Goal: Navigation & Orientation: Find specific page/section

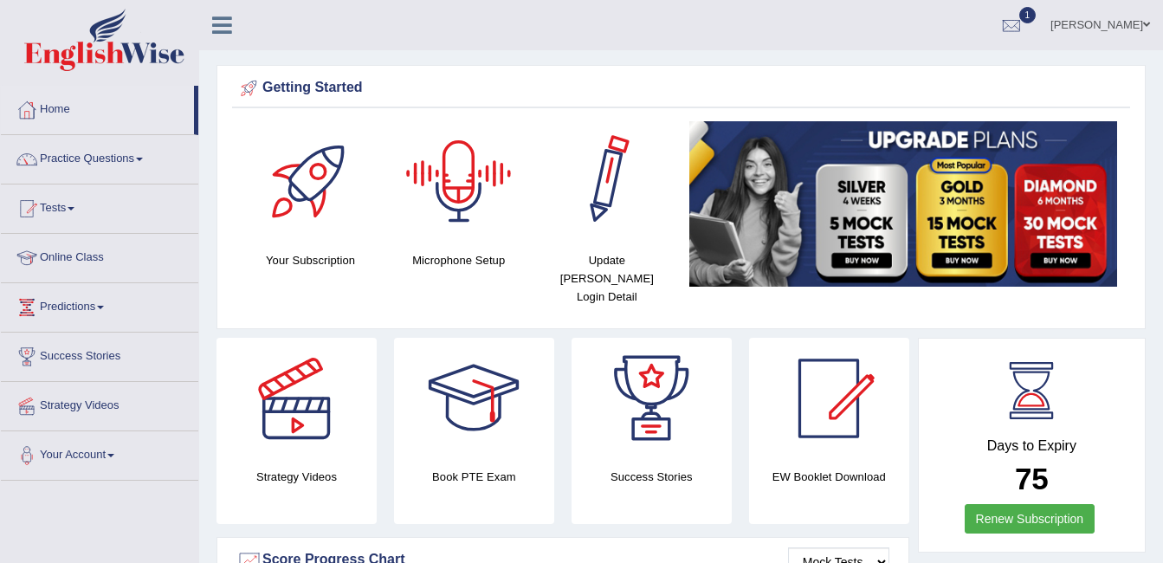
click at [446, 216] on div at bounding box center [458, 181] width 121 height 121
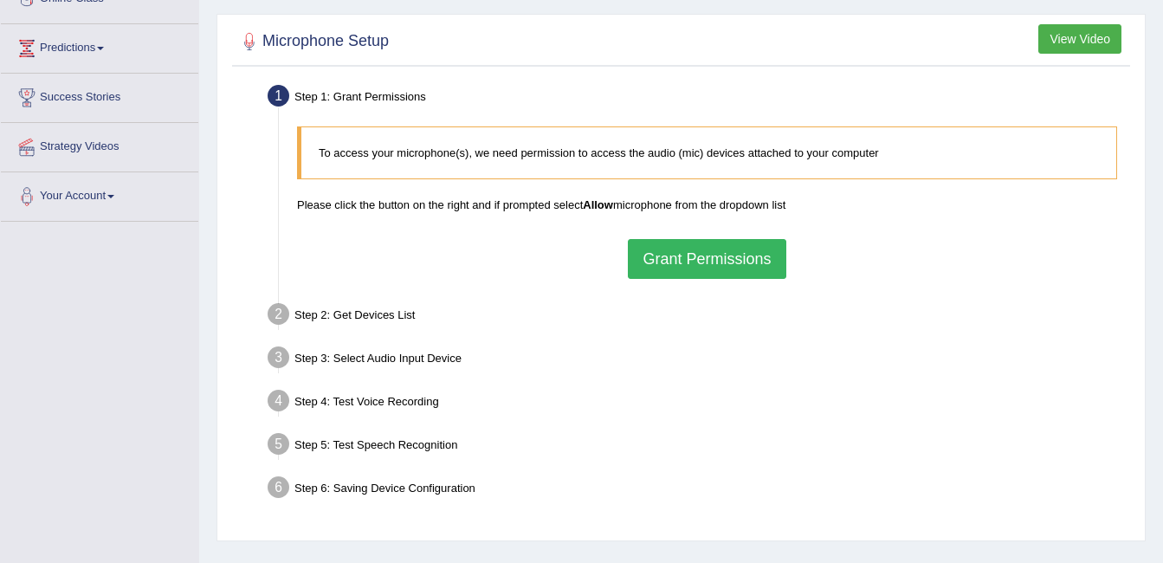
scroll to position [271, 0]
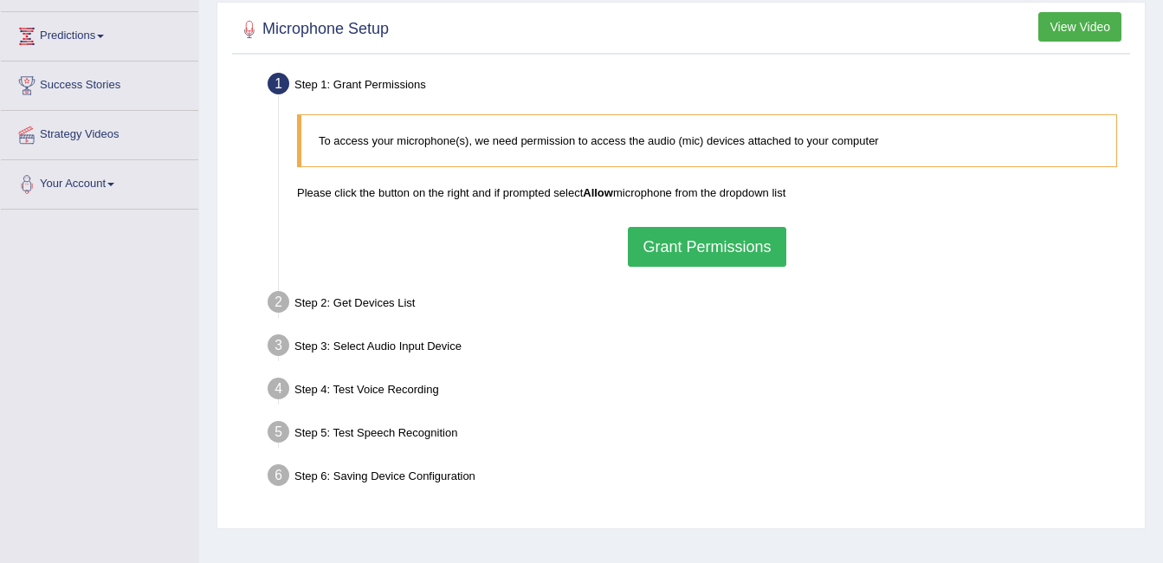
click at [1069, 22] on button "View Video" at bounding box center [1079, 26] width 83 height 29
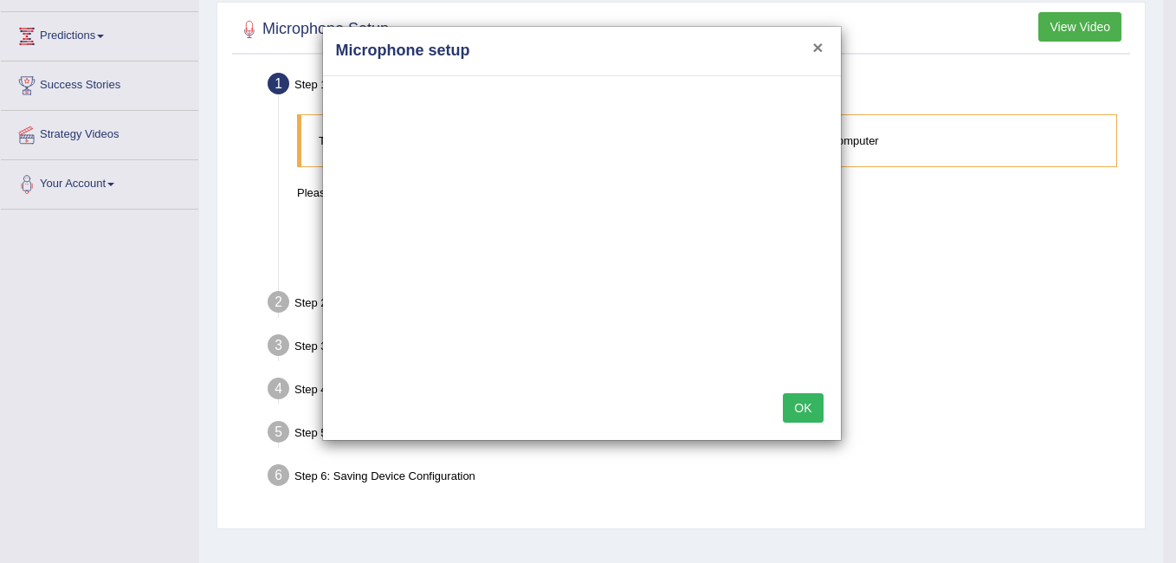
click at [819, 42] on button "×" at bounding box center [817, 47] width 10 height 18
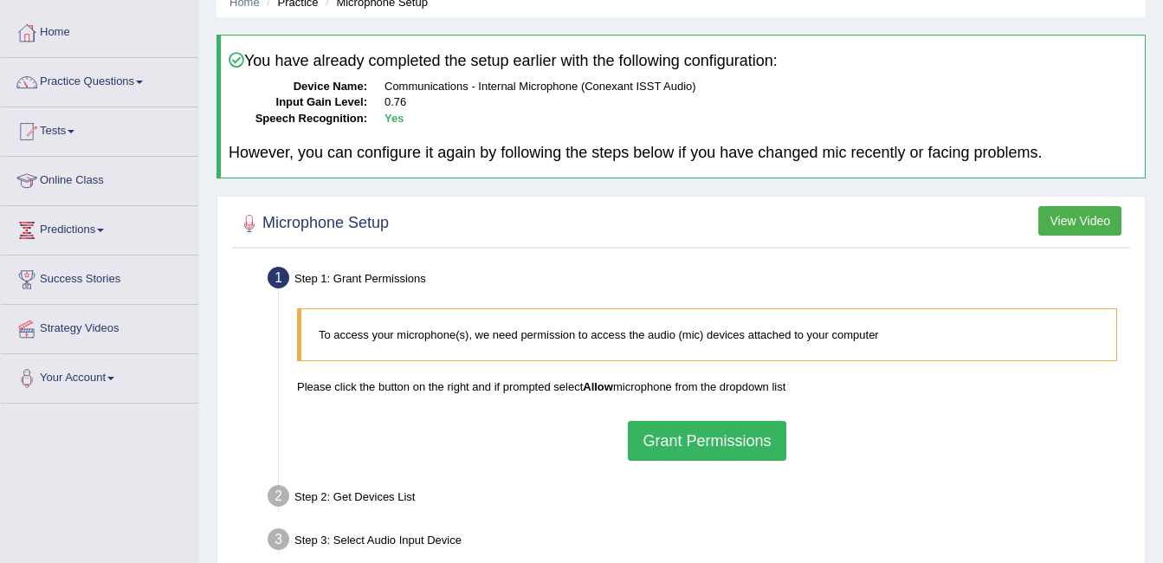
scroll to position [0, 0]
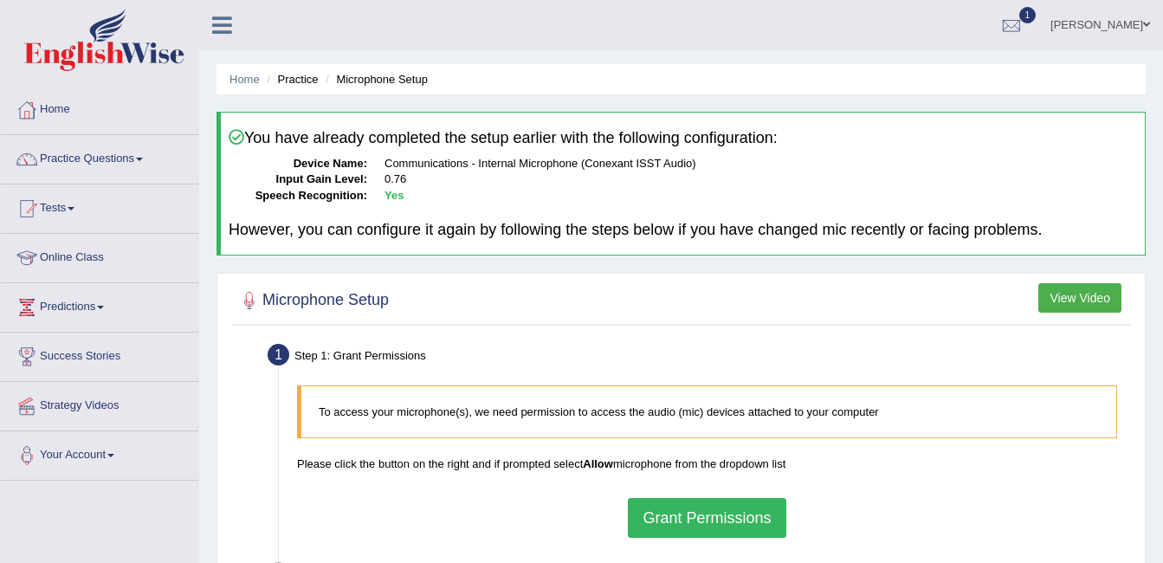
click at [74, 157] on link "Practice Questions" at bounding box center [99, 156] width 197 height 43
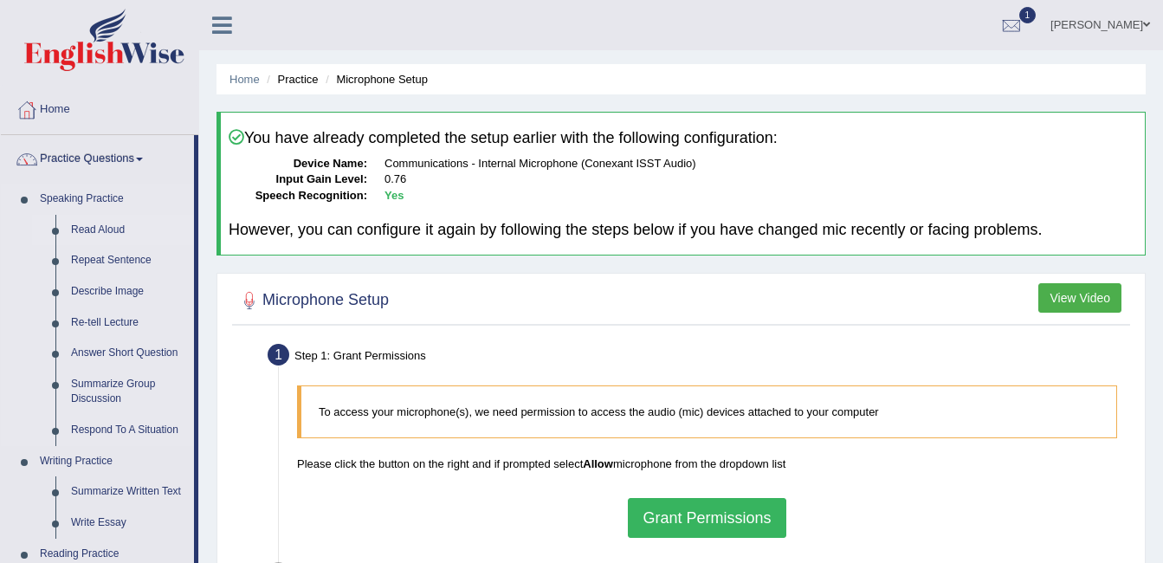
click at [80, 224] on link "Read Aloud" at bounding box center [128, 230] width 131 height 31
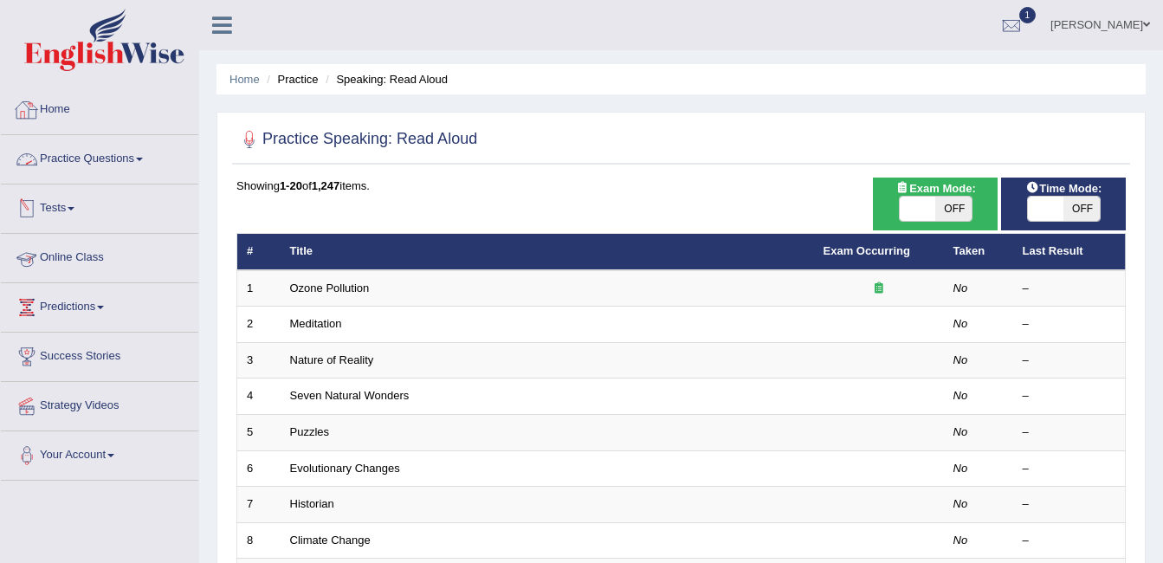
click at [49, 106] on link "Home" at bounding box center [99, 107] width 197 height 43
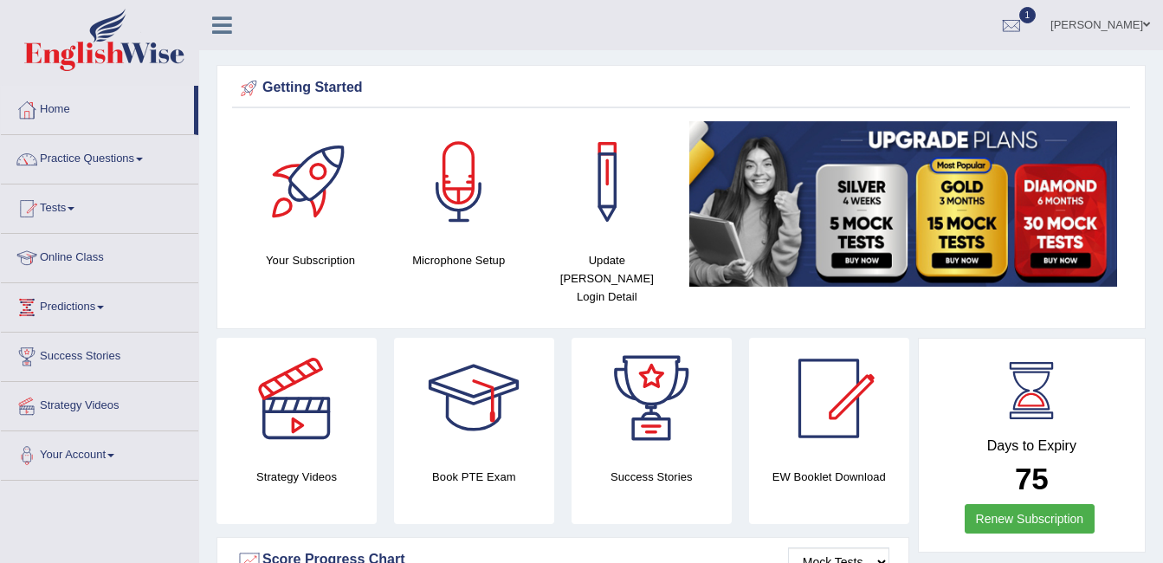
click at [87, 258] on link "Online Class" at bounding box center [99, 255] width 197 height 43
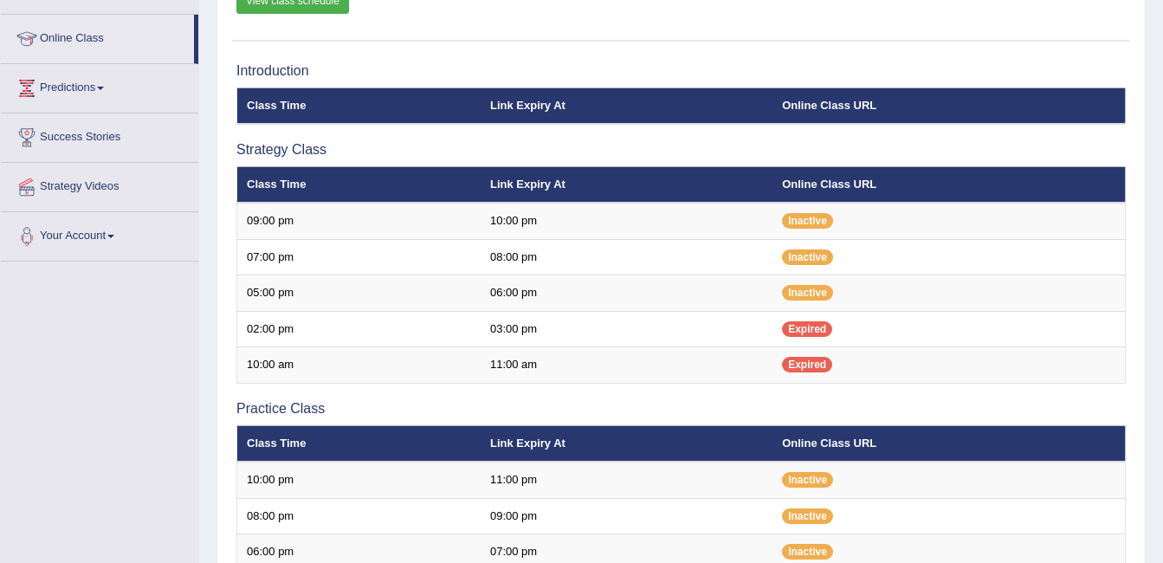
scroll to position [224, 0]
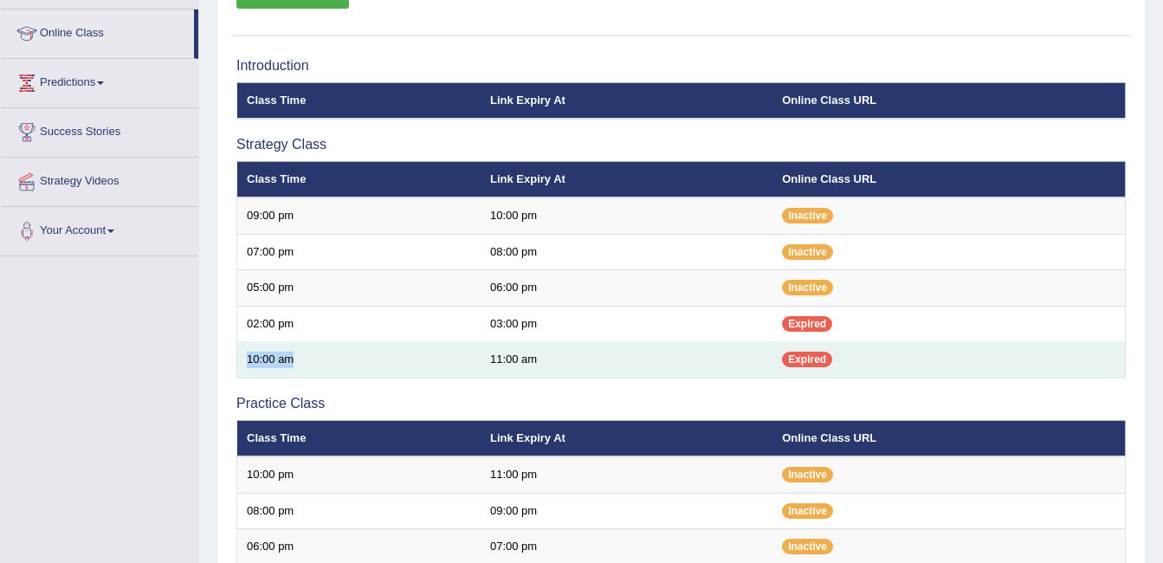
drag, startPoint x: 245, startPoint y: 354, endPoint x: 319, endPoint y: 357, distance: 73.6
click at [319, 357] on td "10:00 am" at bounding box center [358, 360] width 243 height 36
drag, startPoint x: 319, startPoint y: 357, endPoint x: 305, endPoint y: 364, distance: 15.5
click at [305, 364] on td "10:00 am" at bounding box center [358, 360] width 243 height 36
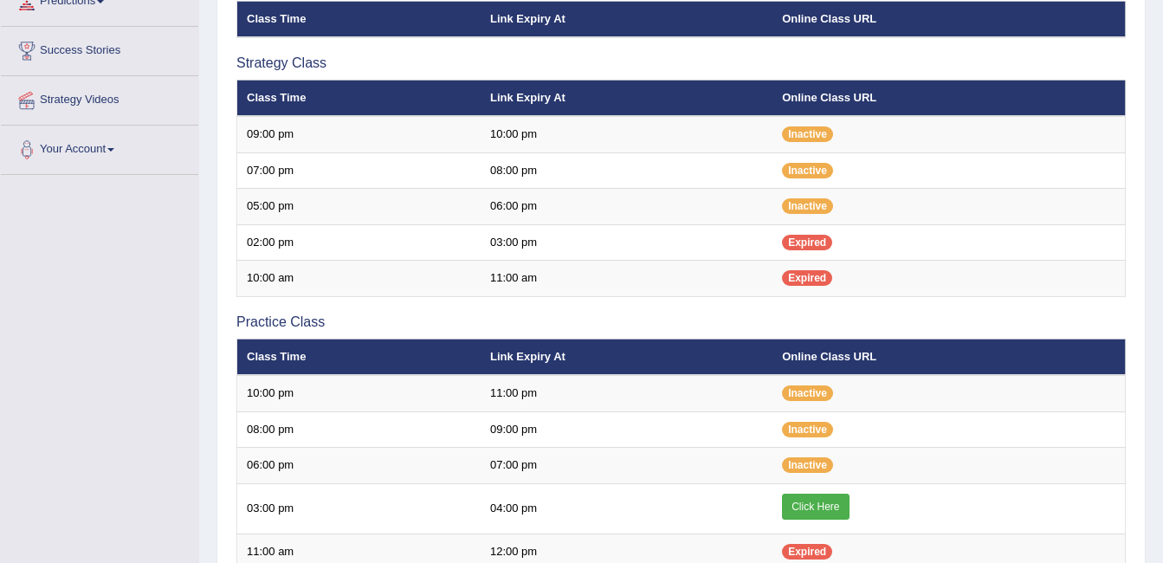
scroll to position [316, 0]
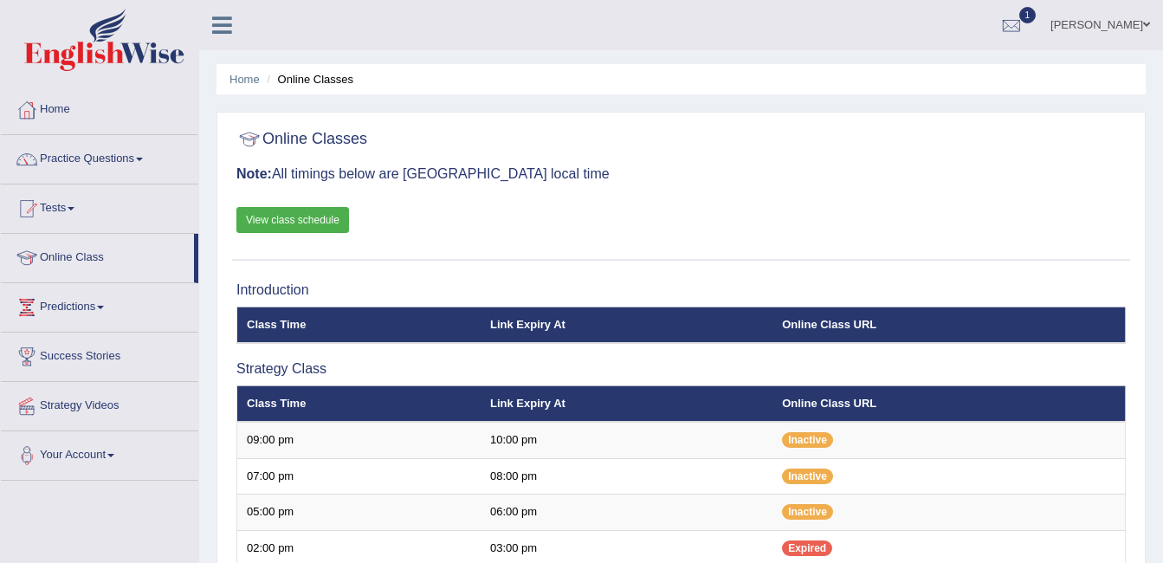
click at [303, 226] on link "View class schedule" at bounding box center [292, 220] width 113 height 26
click at [48, 108] on link "Home" at bounding box center [99, 107] width 197 height 43
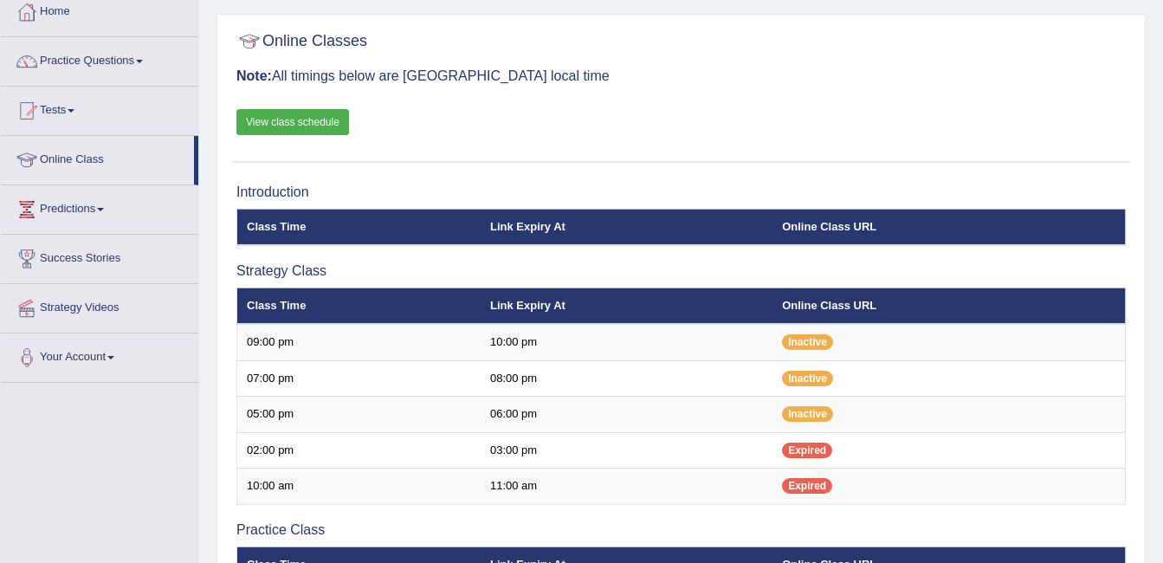
scroll to position [84, 0]
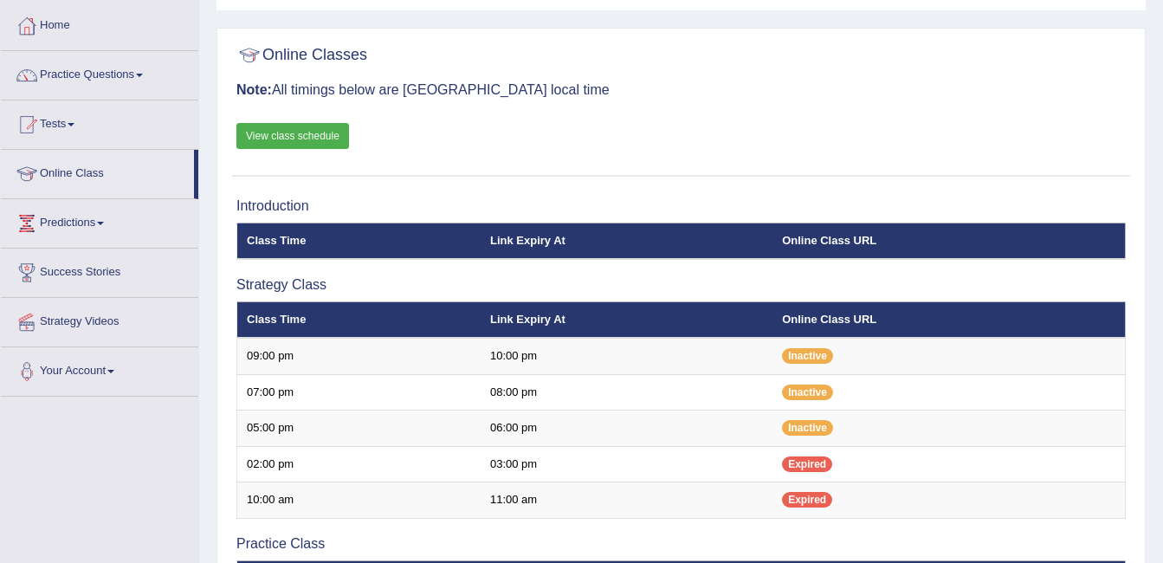
click at [328, 139] on link "View class schedule" at bounding box center [292, 136] width 113 height 26
